Goal: Task Accomplishment & Management: Use online tool/utility

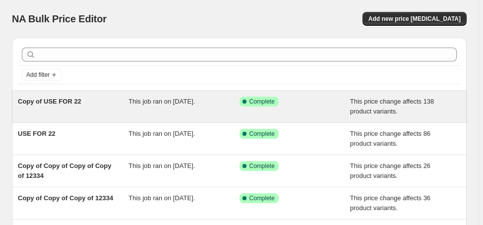
click at [97, 112] on div "Copy of USE FOR 22" at bounding box center [73, 107] width 111 height 20
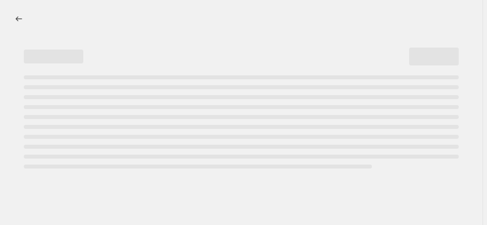
select select "margin"
select select "no_change"
select select "product_status"
select select "draft"
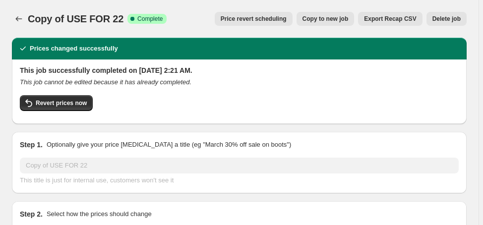
click at [454, 17] on span "Delete job" at bounding box center [446, 19] width 28 height 8
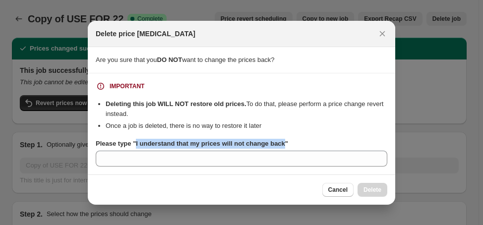
drag, startPoint x: 282, startPoint y: 147, endPoint x: 134, endPoint y: 146, distance: 148.2
click at [134, 146] on b "Please type "I understand that my prices will not change back"" at bounding box center [192, 143] width 192 height 7
copy b "I understand that my prices will not change back"
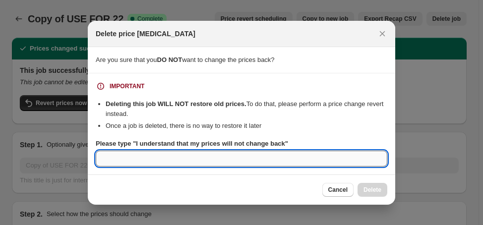
paste input "I understand that my prices will not change back"
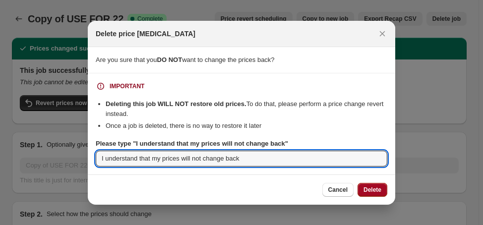
type input "I understand that my prices will not change back"
click at [371, 188] on span "Delete" at bounding box center [372, 190] width 18 height 8
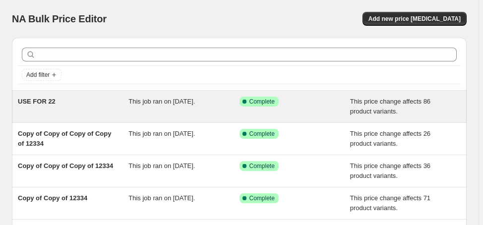
click at [63, 104] on div "USE FOR 22" at bounding box center [73, 107] width 111 height 20
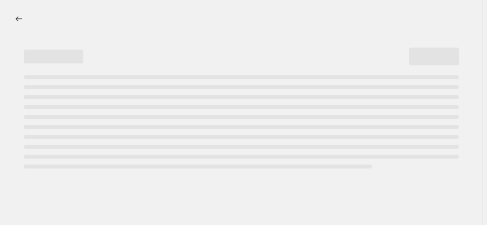
select select "margin"
select select "no_change"
select select "product_status"
select select "draft"
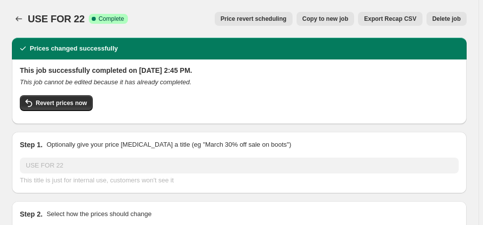
click at [343, 16] on span "Copy to new job" at bounding box center [325, 19] width 46 height 8
select select "margin"
select select "no_change"
select select "product_status"
select select "draft"
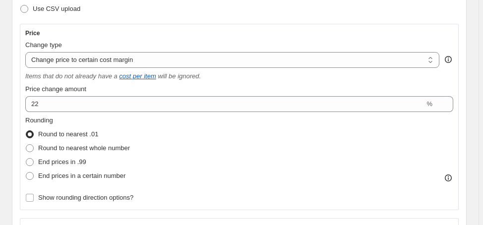
scroll to position [198, 0]
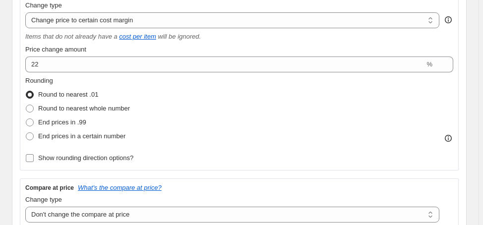
click at [127, 155] on span "Show rounding direction options?" at bounding box center [85, 157] width 95 height 7
click at [34, 155] on input "Show rounding direction options?" at bounding box center [30, 158] width 8 height 8
checkbox input "true"
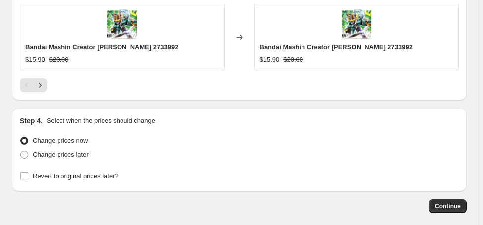
scroll to position [1223, 0]
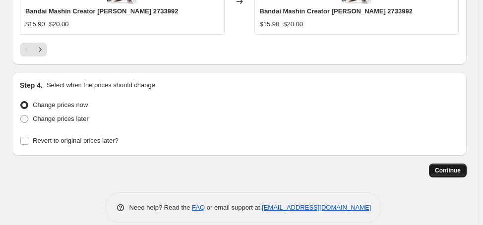
click at [461, 164] on button "Continue" at bounding box center [448, 171] width 38 height 14
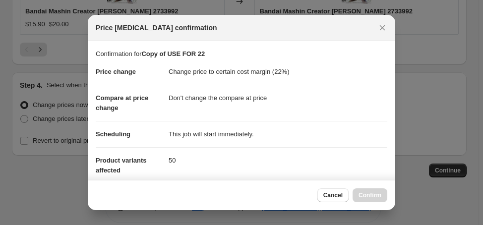
click at [460, 160] on div at bounding box center [241, 112] width 483 height 225
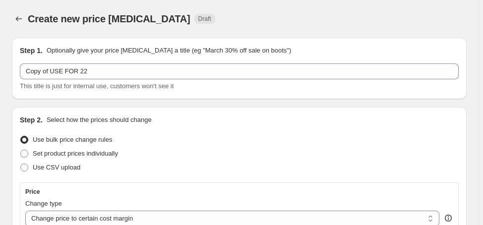
scroll to position [1223, 0]
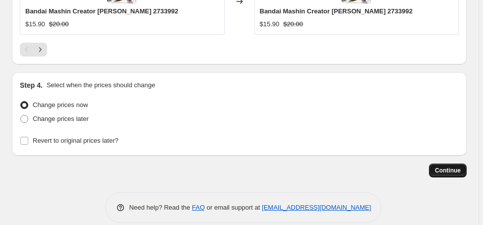
click at [452, 167] on span "Continue" at bounding box center [448, 171] width 26 height 8
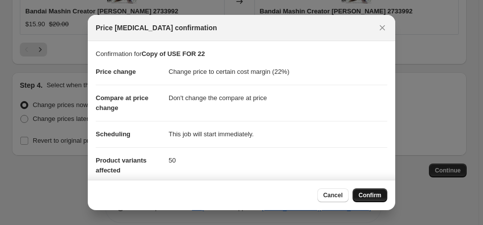
click at [368, 193] on span "Confirm" at bounding box center [369, 195] width 23 height 8
